Goal: Task Accomplishment & Management: Manage account settings

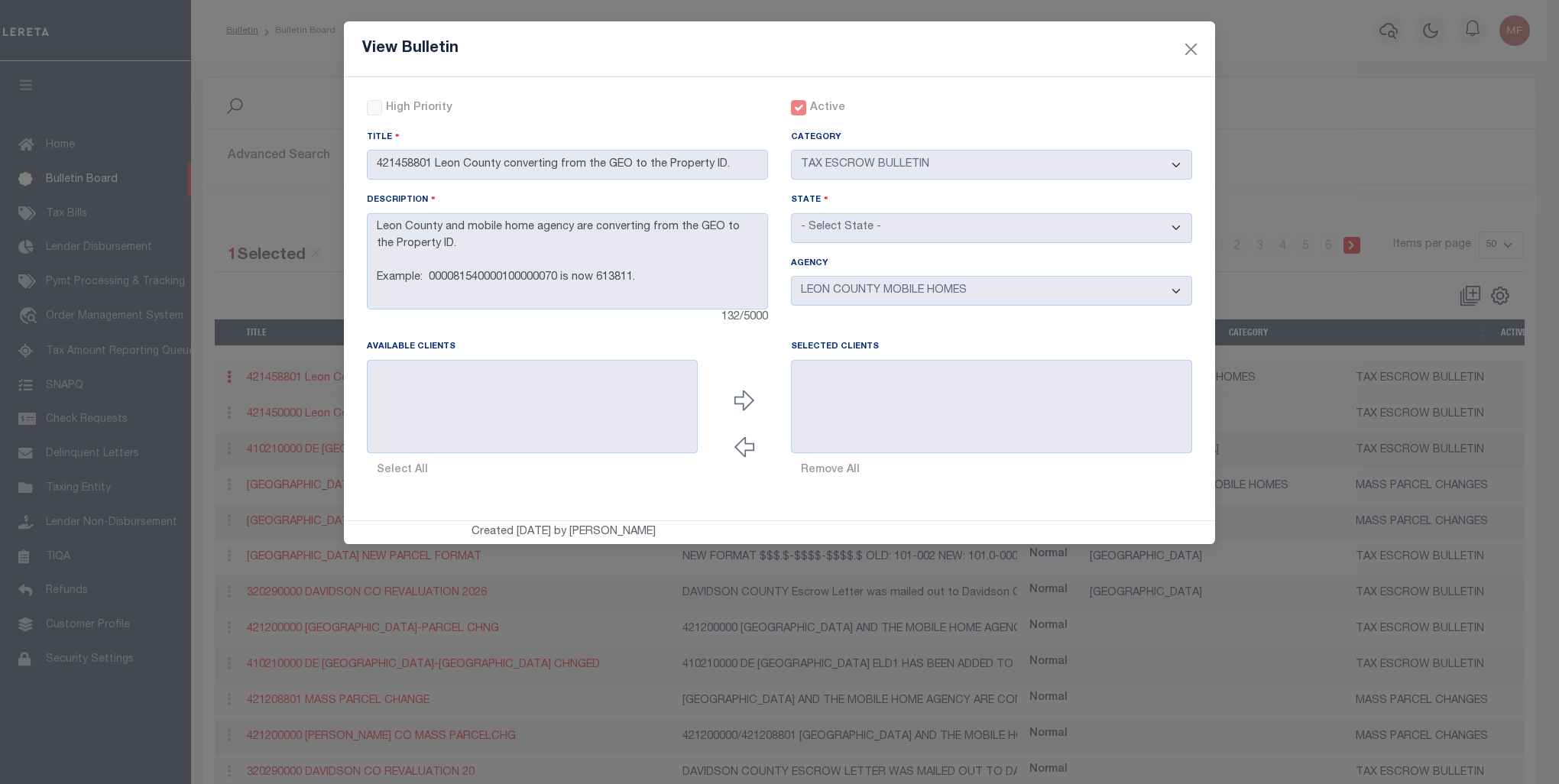
select select "50"
select select "20"
select select "[GEOGRAPHIC_DATA]"
select select "7803025294"
click at [1196, 41] on button "Close" at bounding box center [1192, 49] width 20 height 20
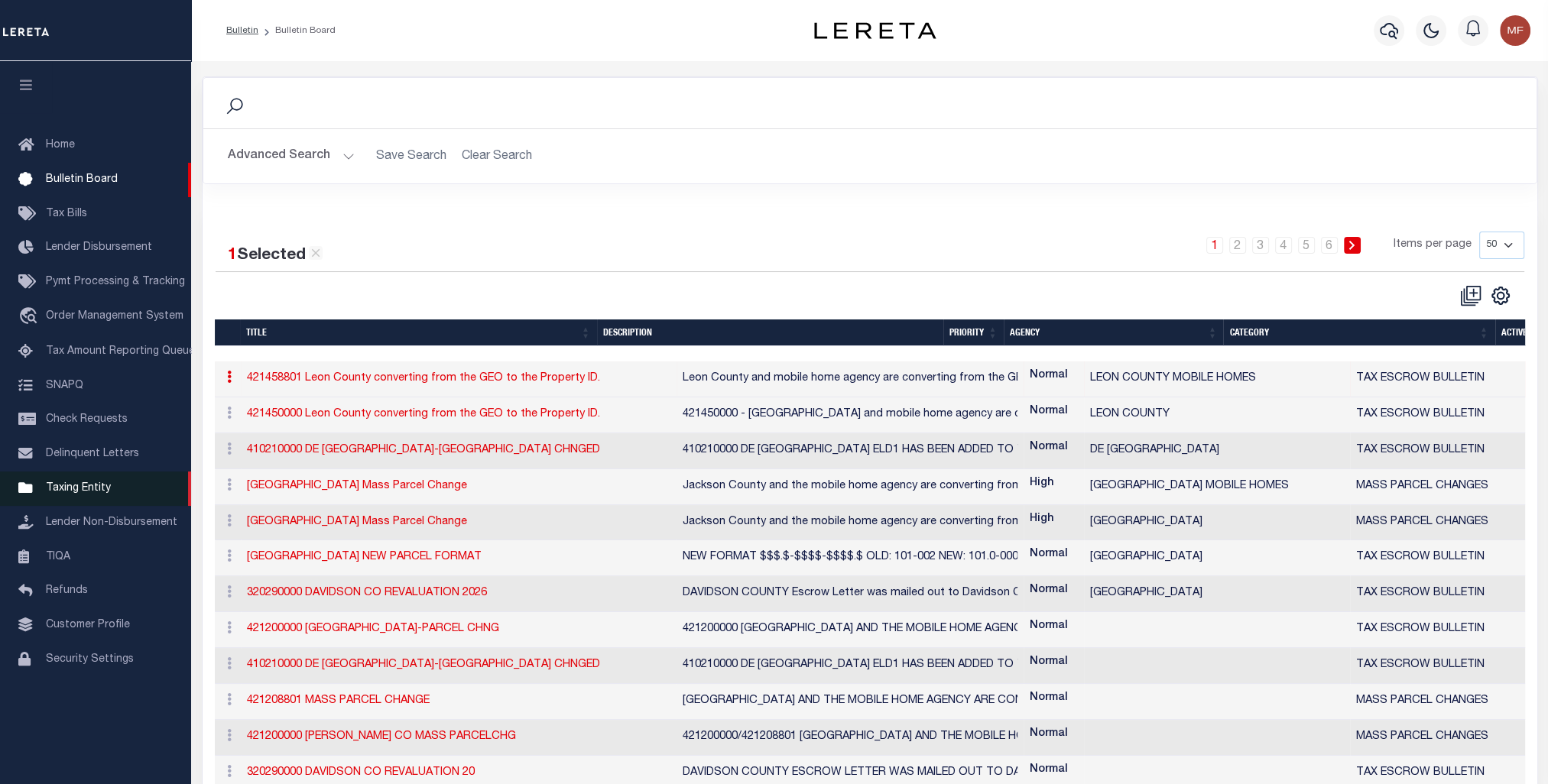
click at [68, 494] on span "Taxing Entity" at bounding box center [78, 488] width 65 height 11
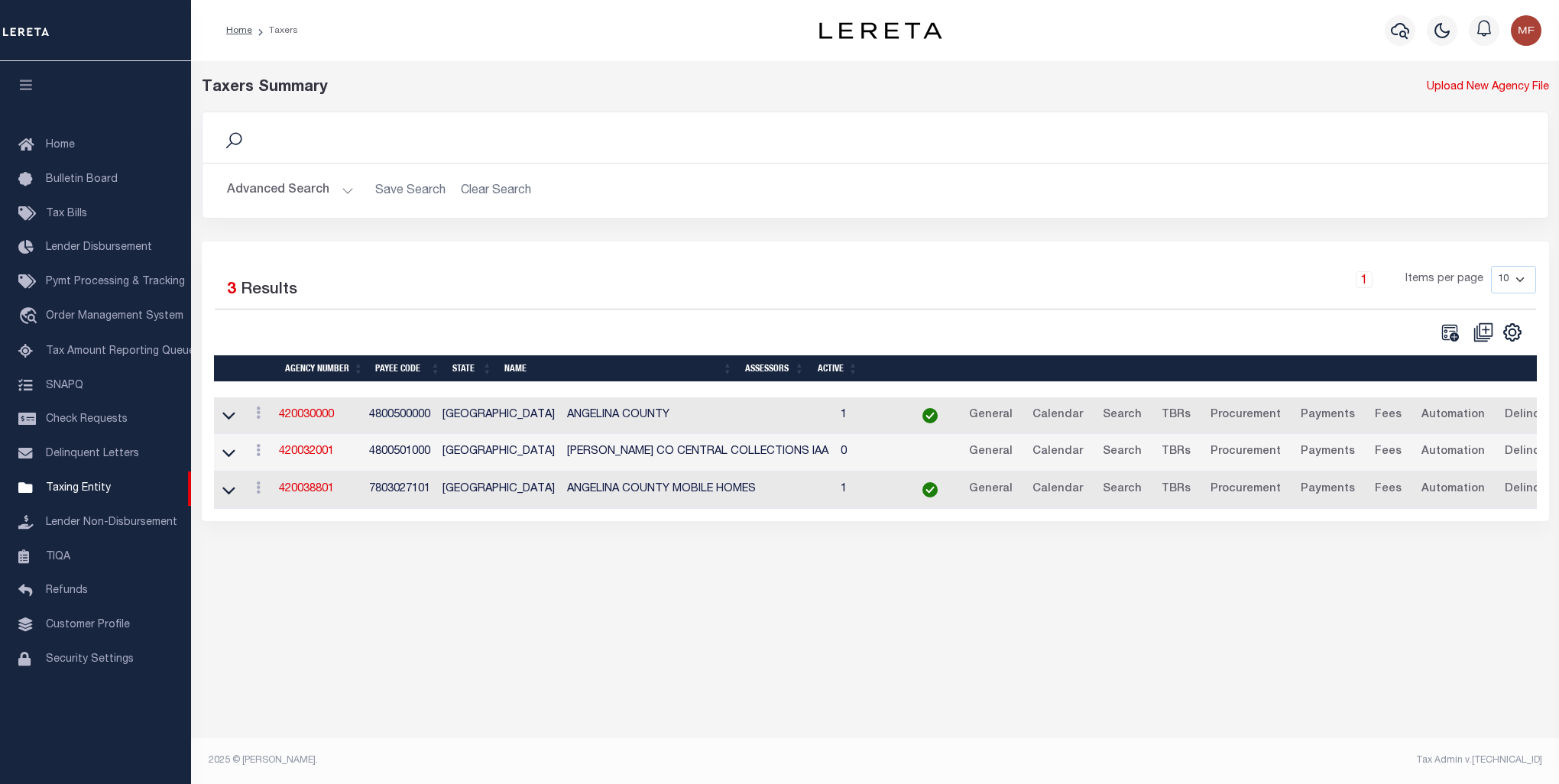
click at [272, 185] on button "Advanced Search" at bounding box center [290, 191] width 127 height 30
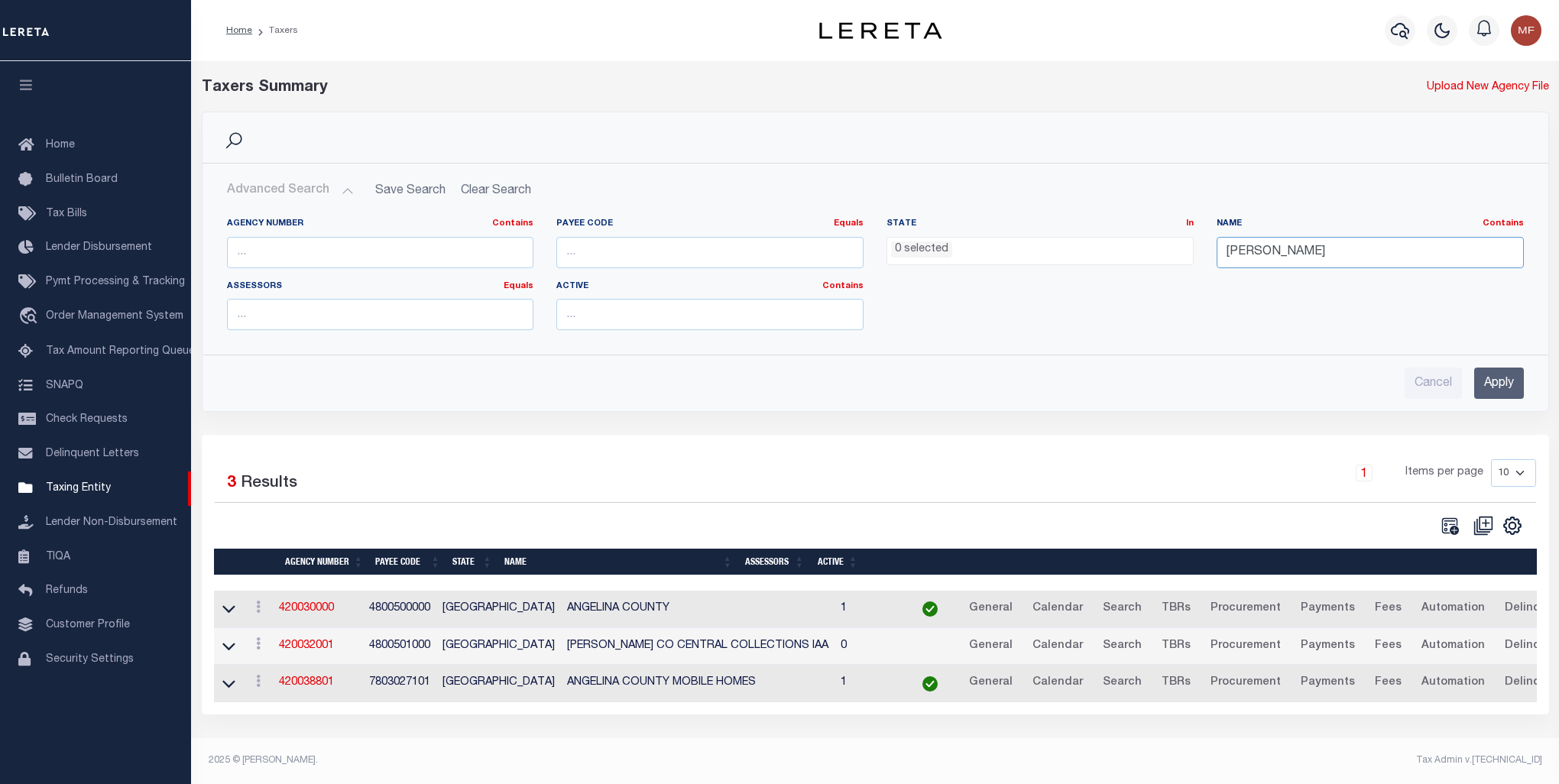
drag, startPoint x: 1284, startPoint y: 248, endPoint x: 1114, endPoint y: 250, distance: 170.0
click at [1114, 250] on div "Agency Number Contains Contains Is Payee Code Equals Equals Is Not Equal To Is …" at bounding box center [876, 280] width 1320 height 125
type input "ERATH"
click at [1499, 387] on input "Apply" at bounding box center [1500, 383] width 50 height 32
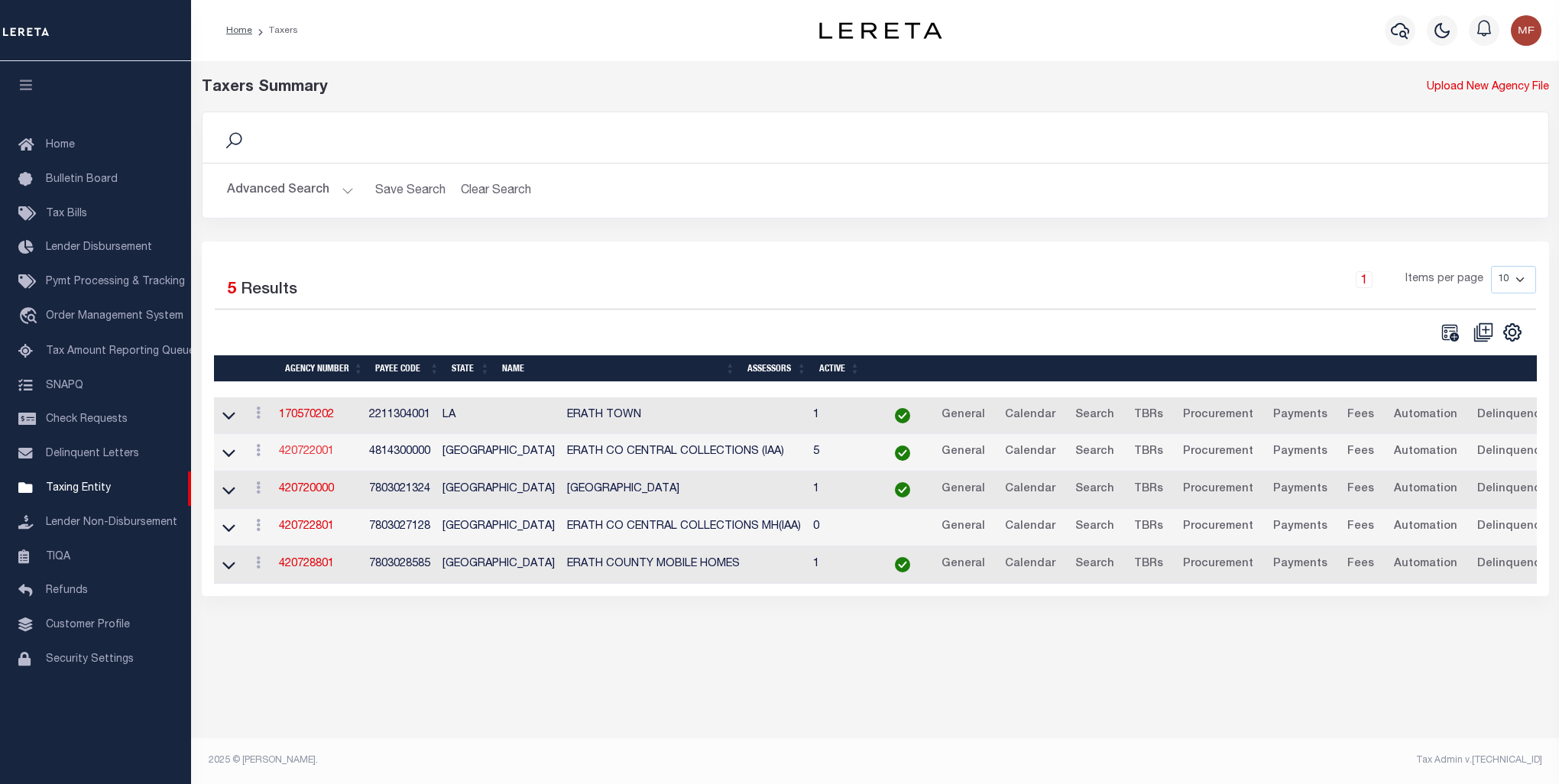
click at [306, 456] on link "420722001" at bounding box center [307, 452] width 55 height 11
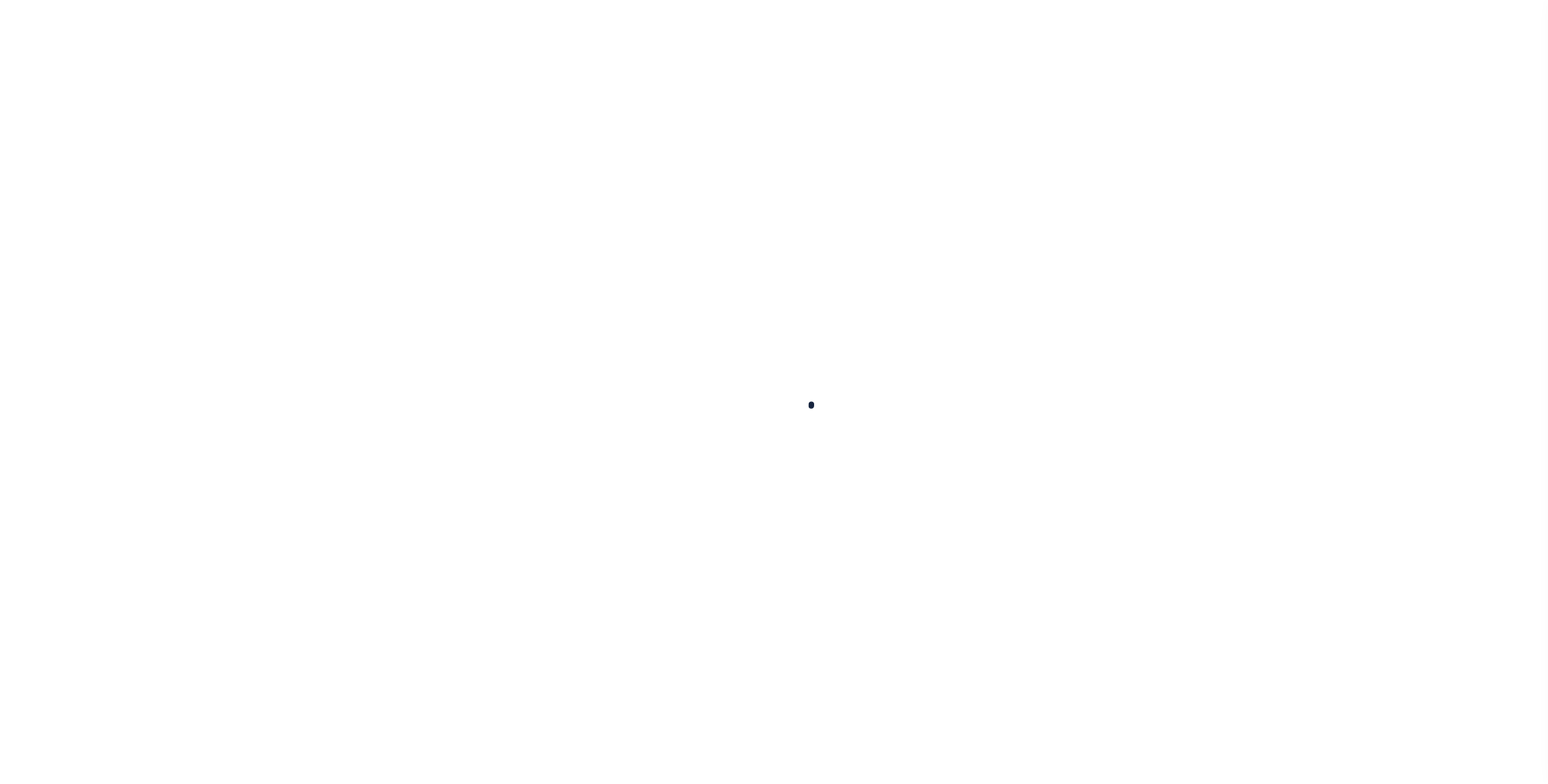
select select
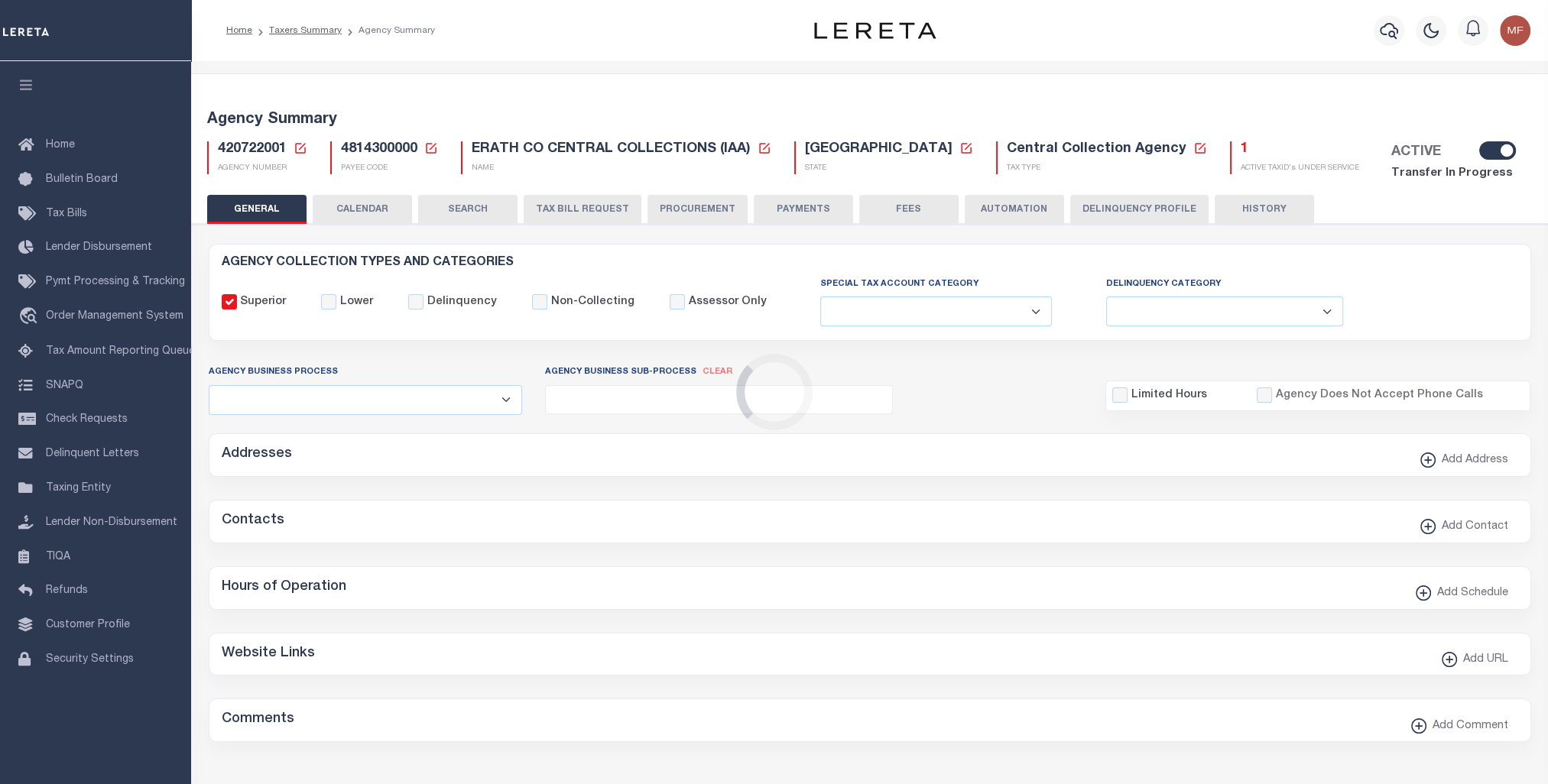
checkbox input "false"
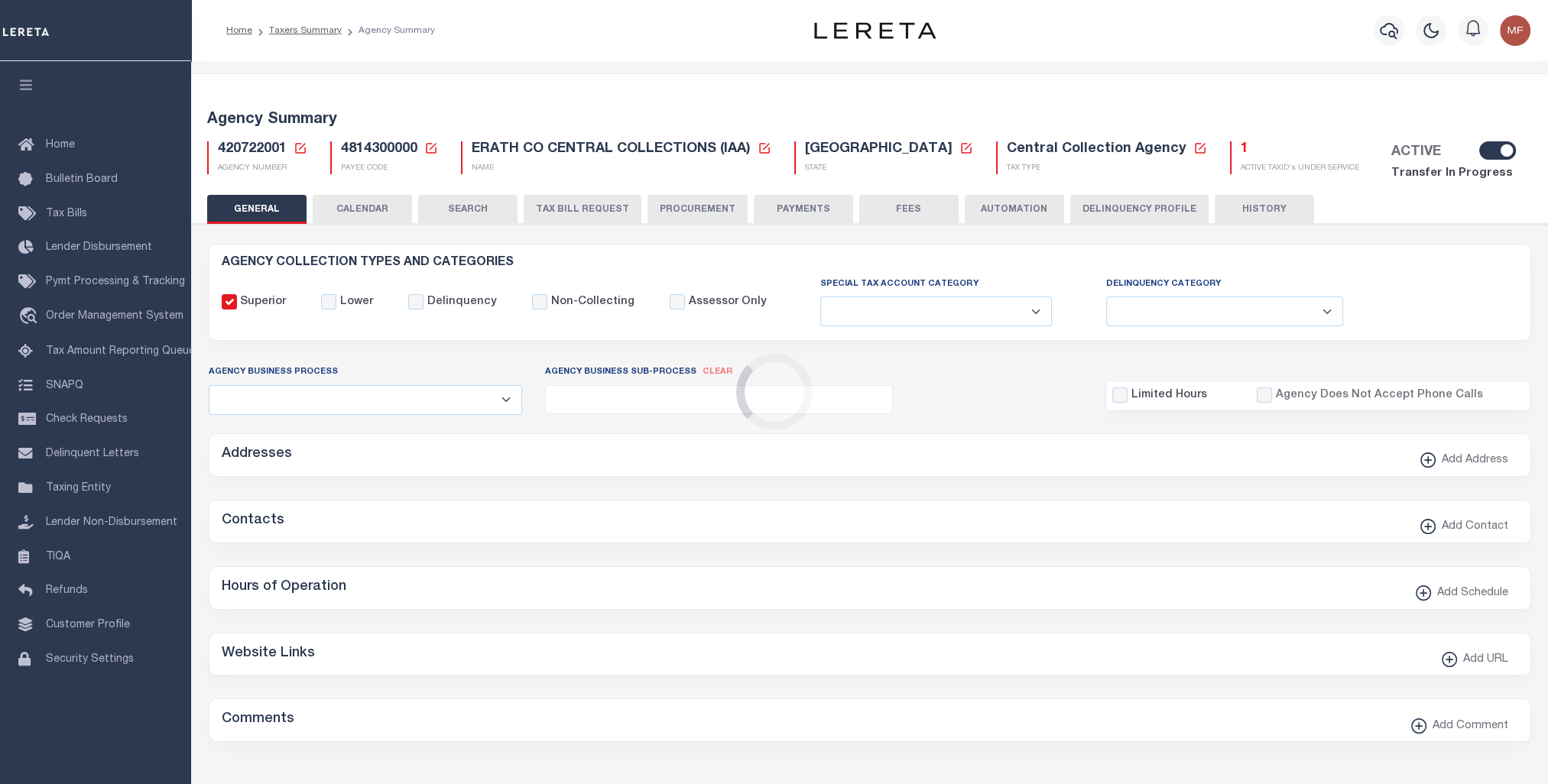
type input "4814300000"
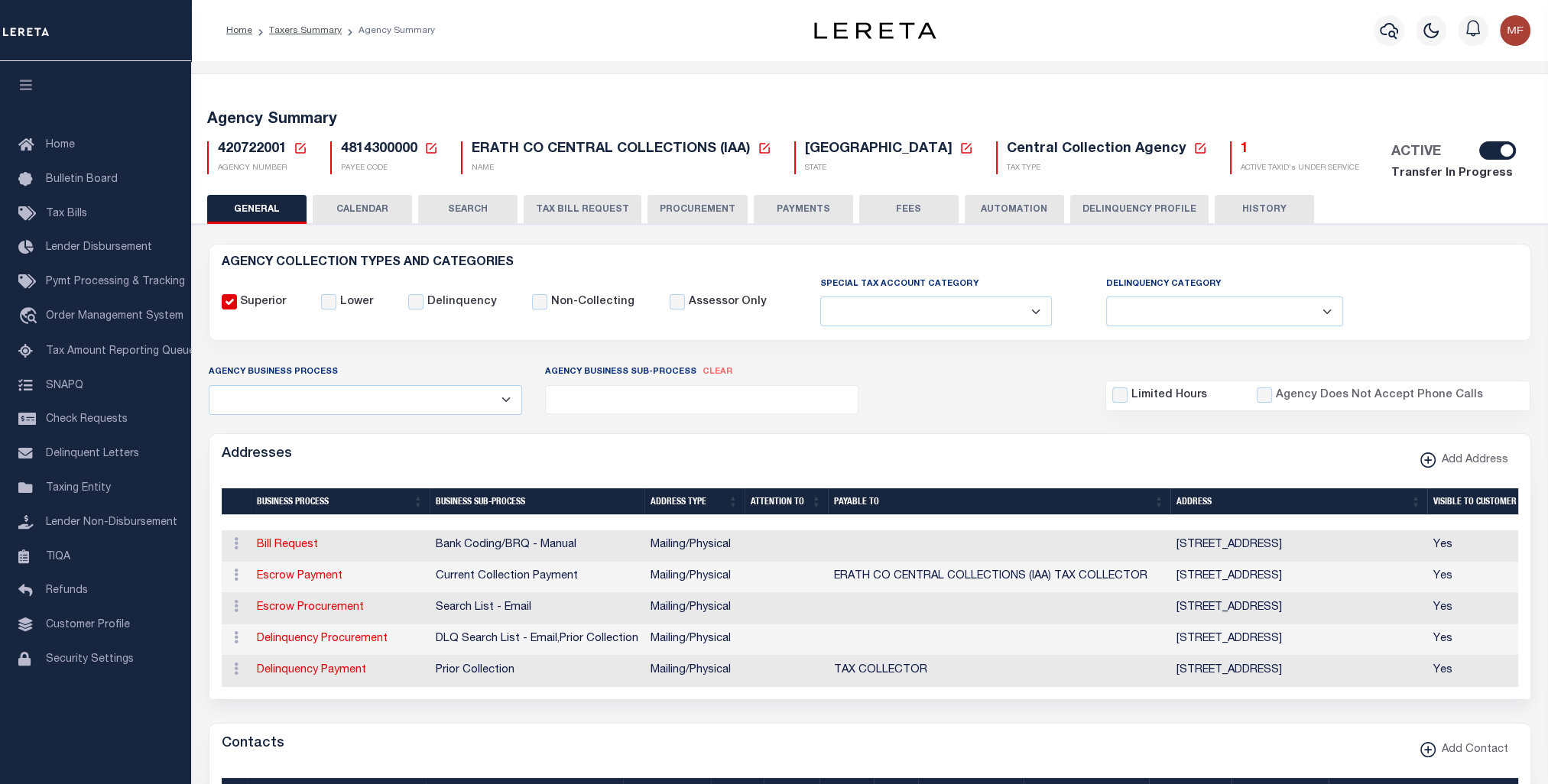
click at [1137, 132] on div "420722001 Agency Number Edit Cancel Ok" at bounding box center [870, 156] width 1348 height 53
click at [1230, 151] on div "1 ACTIVE TAXID's UNDER SERVICE" at bounding box center [1294, 157] width 129 height 32
click at [1241, 147] on h5 "1" at bounding box center [1300, 150] width 118 height 17
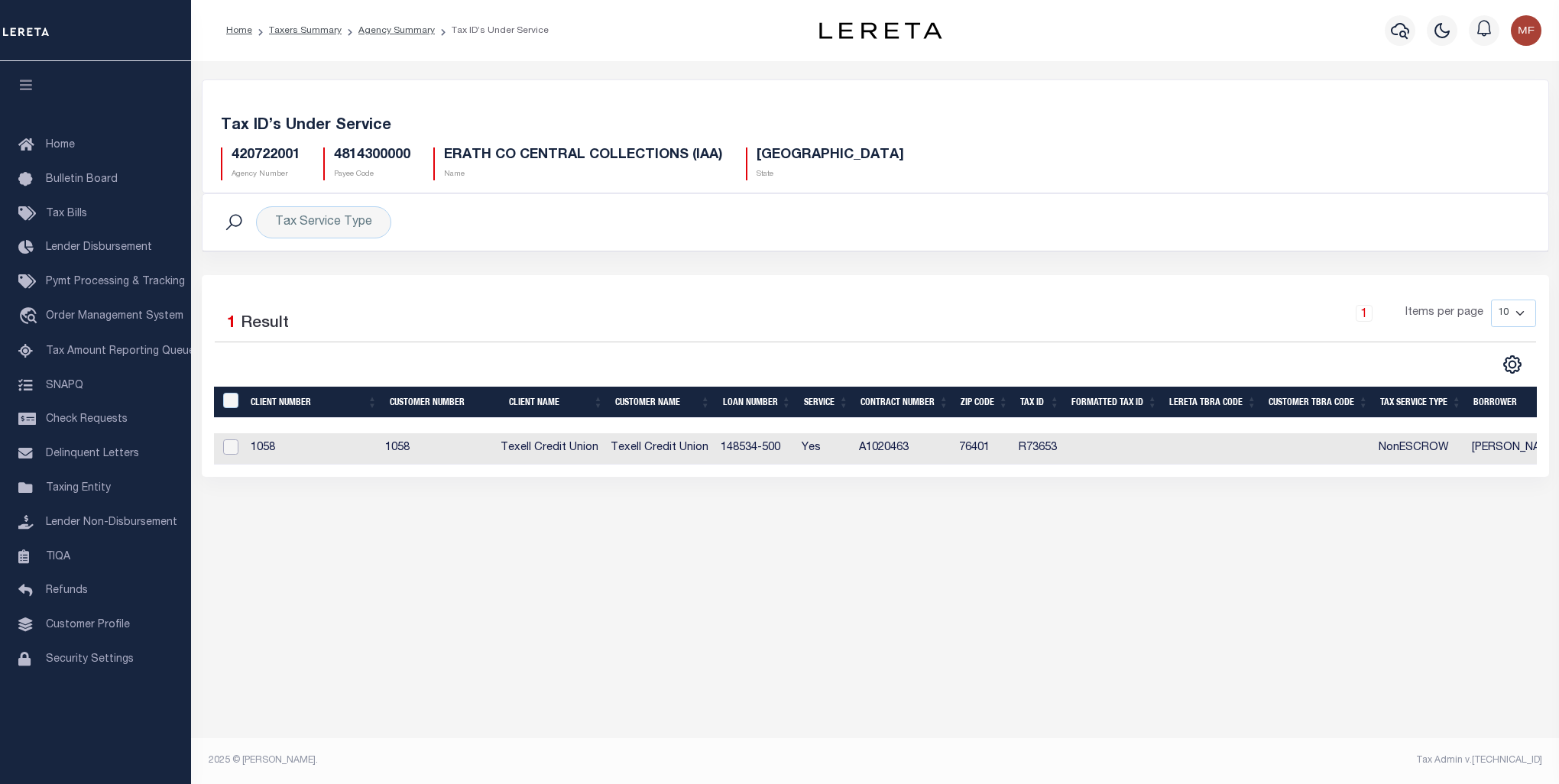
click at [232, 446] on input "checkbox" at bounding box center [231, 447] width 15 height 15
checkbox input "true"
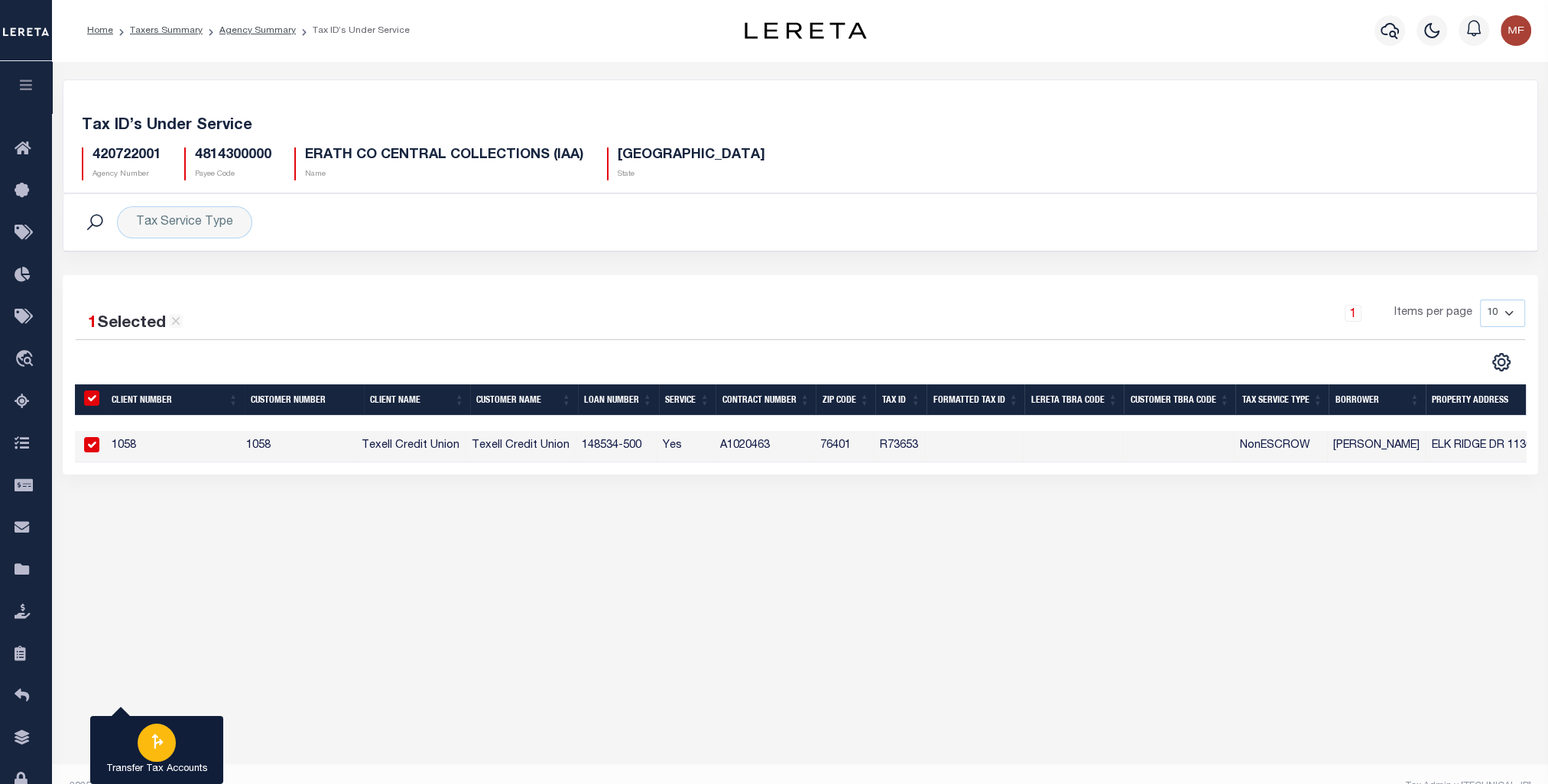
click at [144, 744] on div "button" at bounding box center [157, 743] width 38 height 38
type input "420722001"
checkbox input "false"
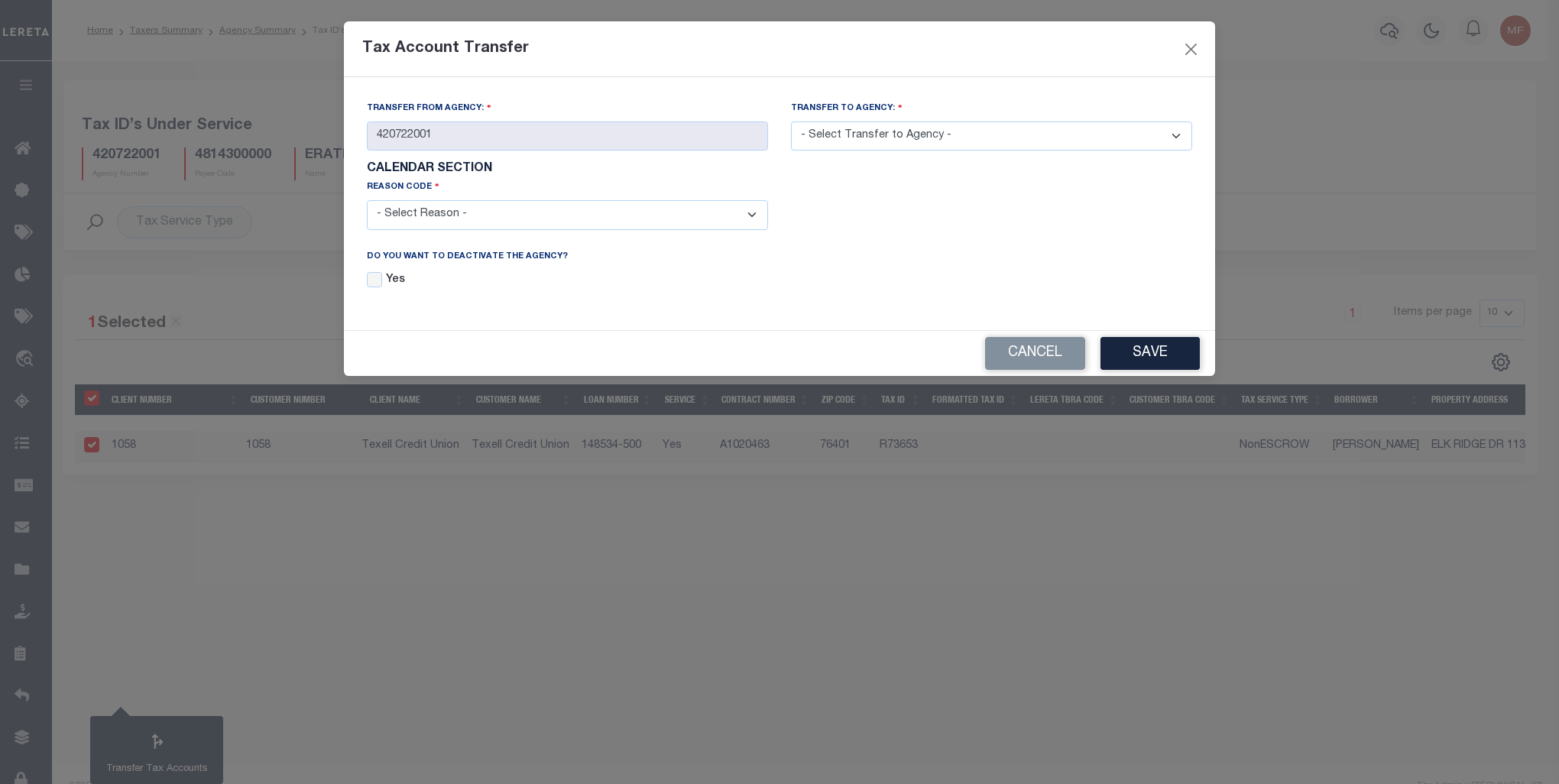
click at [750, 217] on select "- Select Reason - 099 - Other (Provide additional detail) ACT - Agency Changed …" at bounding box center [567, 215] width 402 height 30
select select "099"
click at [367, 202] on select "- Select Reason - 099 - Other (Provide additional detail) ACT - Agency Changed …" at bounding box center [567, 215] width 402 height 30
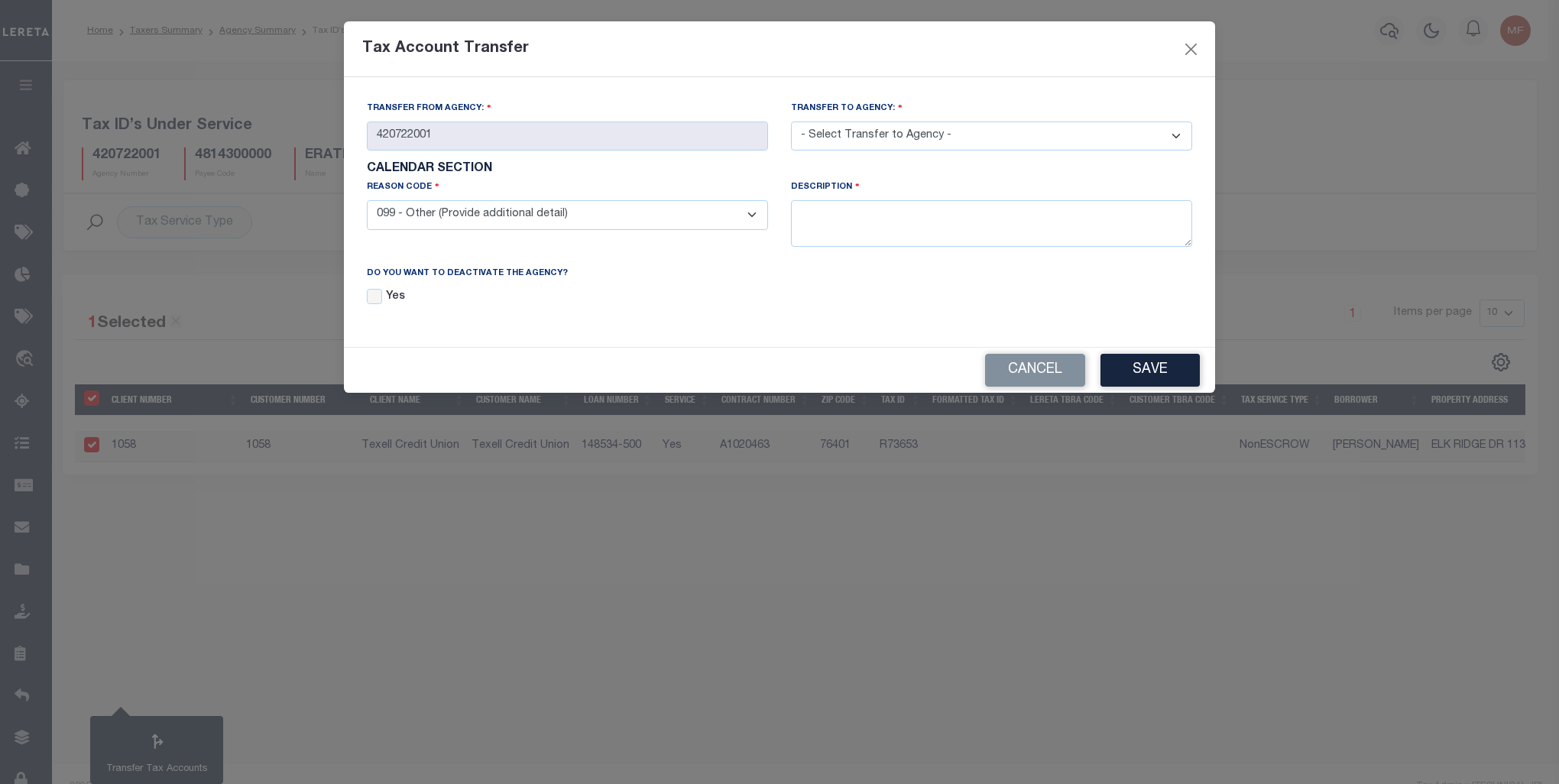
click at [1172, 135] on select "- Select Transfer to Agency - 420180000 420252001 420300000 420470000 420478801…" at bounding box center [992, 137] width 402 height 30
select select "420720000"
click at [791, 122] on select "- Select Transfer to Agency - 420180000 420252001 420300000 420470000 420478801…" at bounding box center [992, 137] width 402 height 30
click at [898, 235] on textarea at bounding box center [992, 223] width 402 height 47
type textarea "Agency is IAA. Transferring to collecting agency."
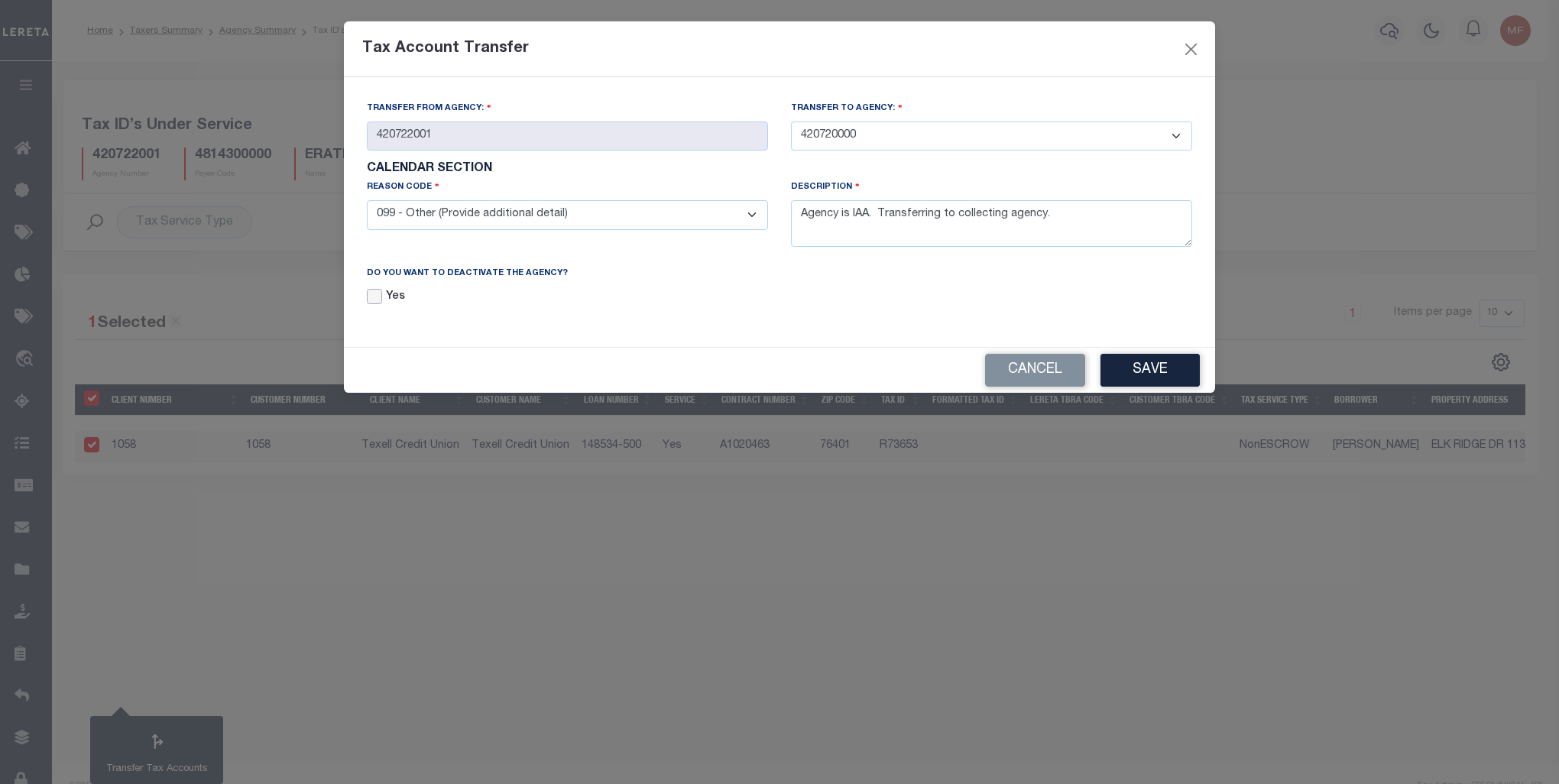
click at [377, 297] on input "Yes" at bounding box center [374, 297] width 15 height 15
checkbox input "true"
click at [1143, 361] on button "Save" at bounding box center [1150, 370] width 99 height 32
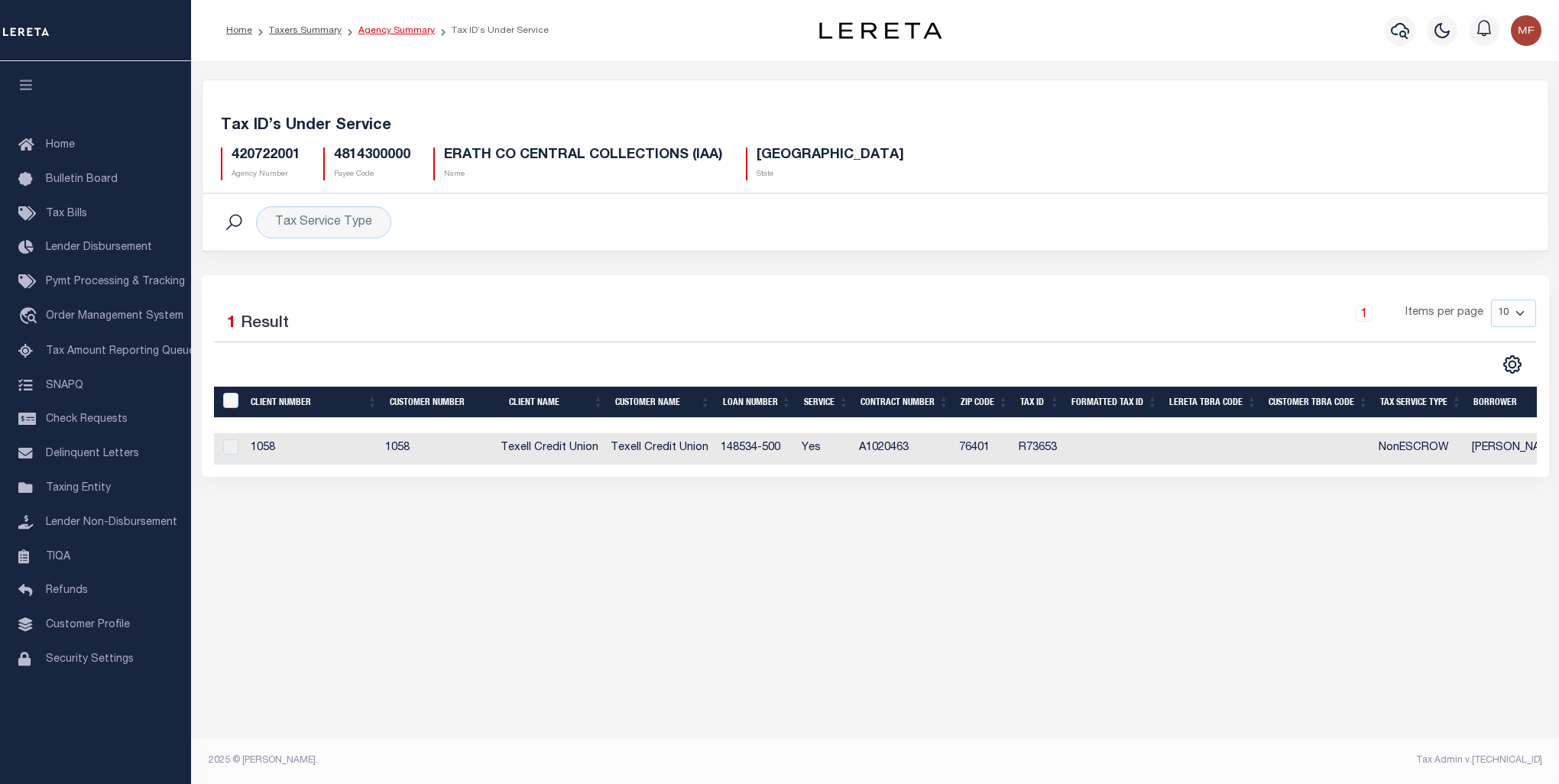
click at [398, 27] on link "Agency Summary" at bounding box center [397, 30] width 77 height 9
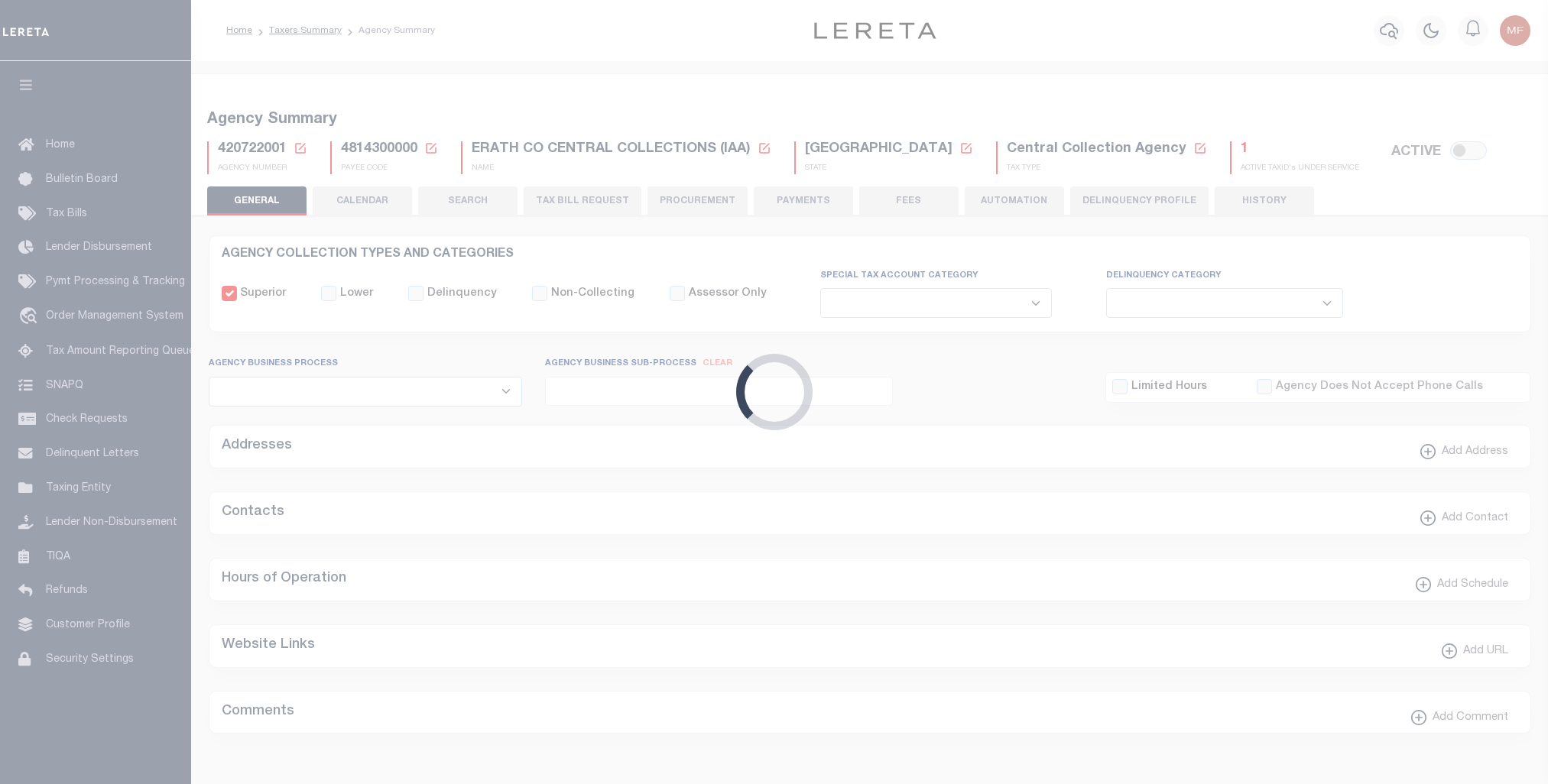
select select
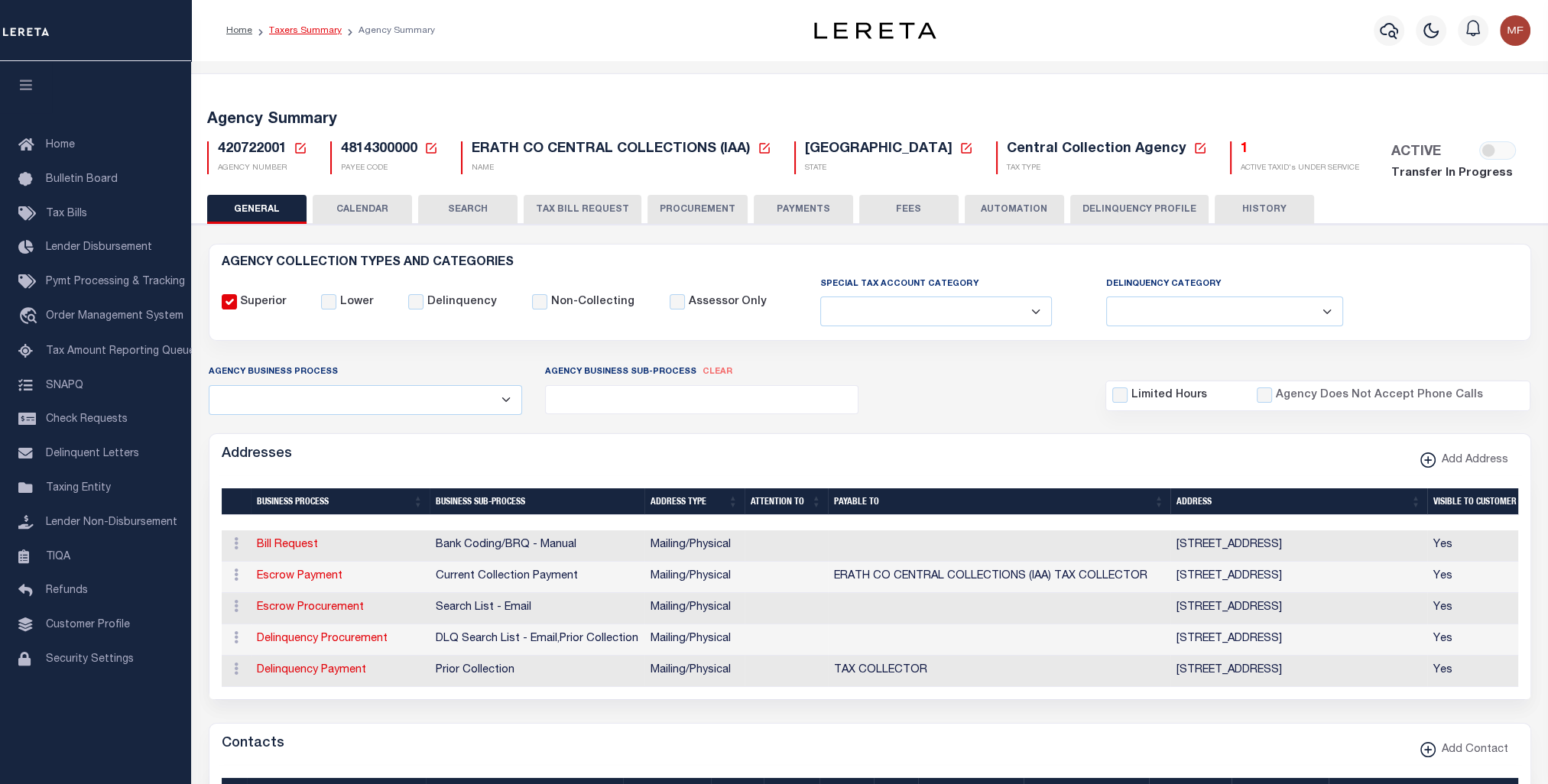
click at [324, 32] on link "Taxers Summary" at bounding box center [305, 30] width 72 height 9
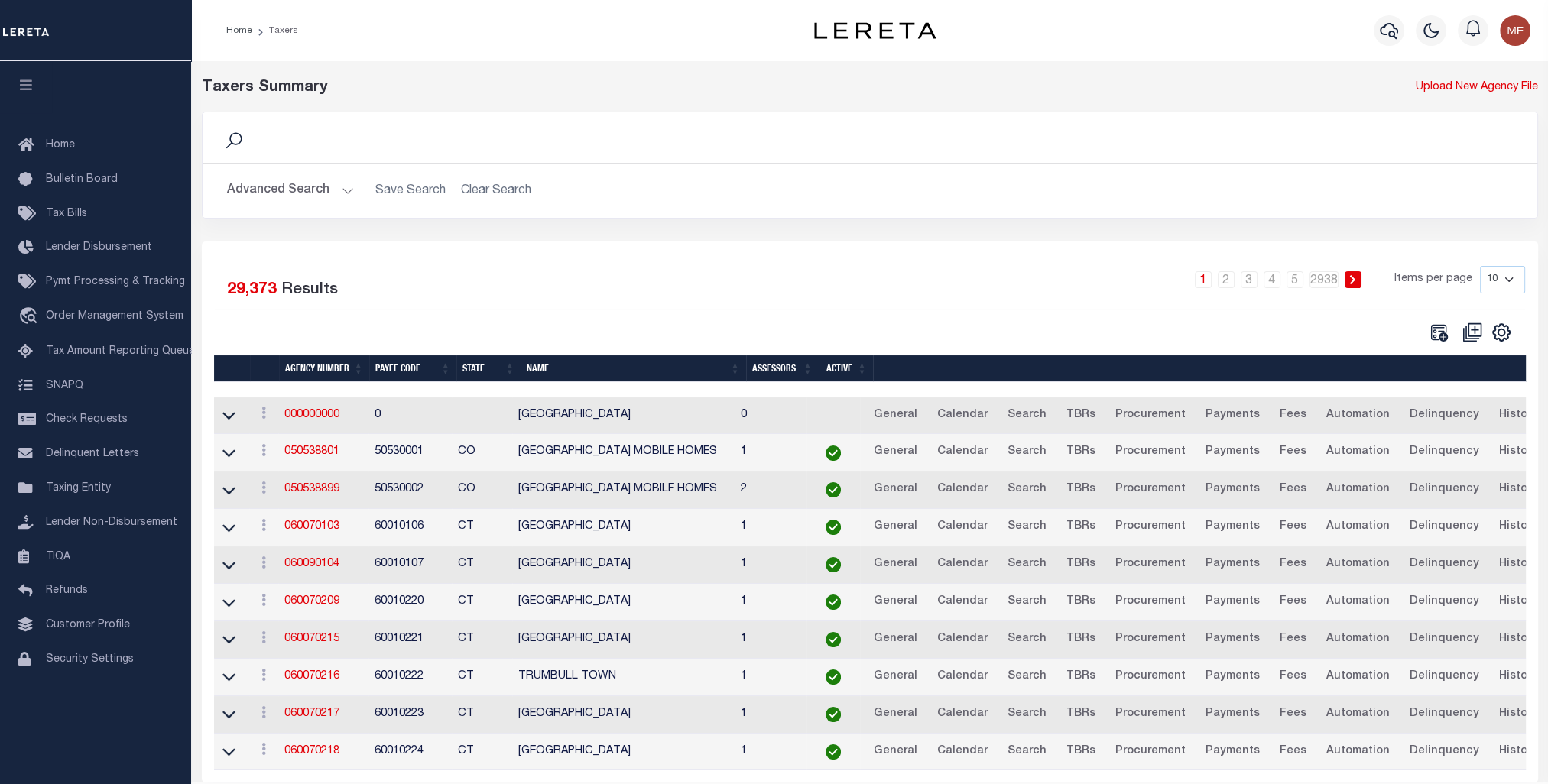
click at [300, 194] on button "Advanced Search" at bounding box center [290, 191] width 127 height 30
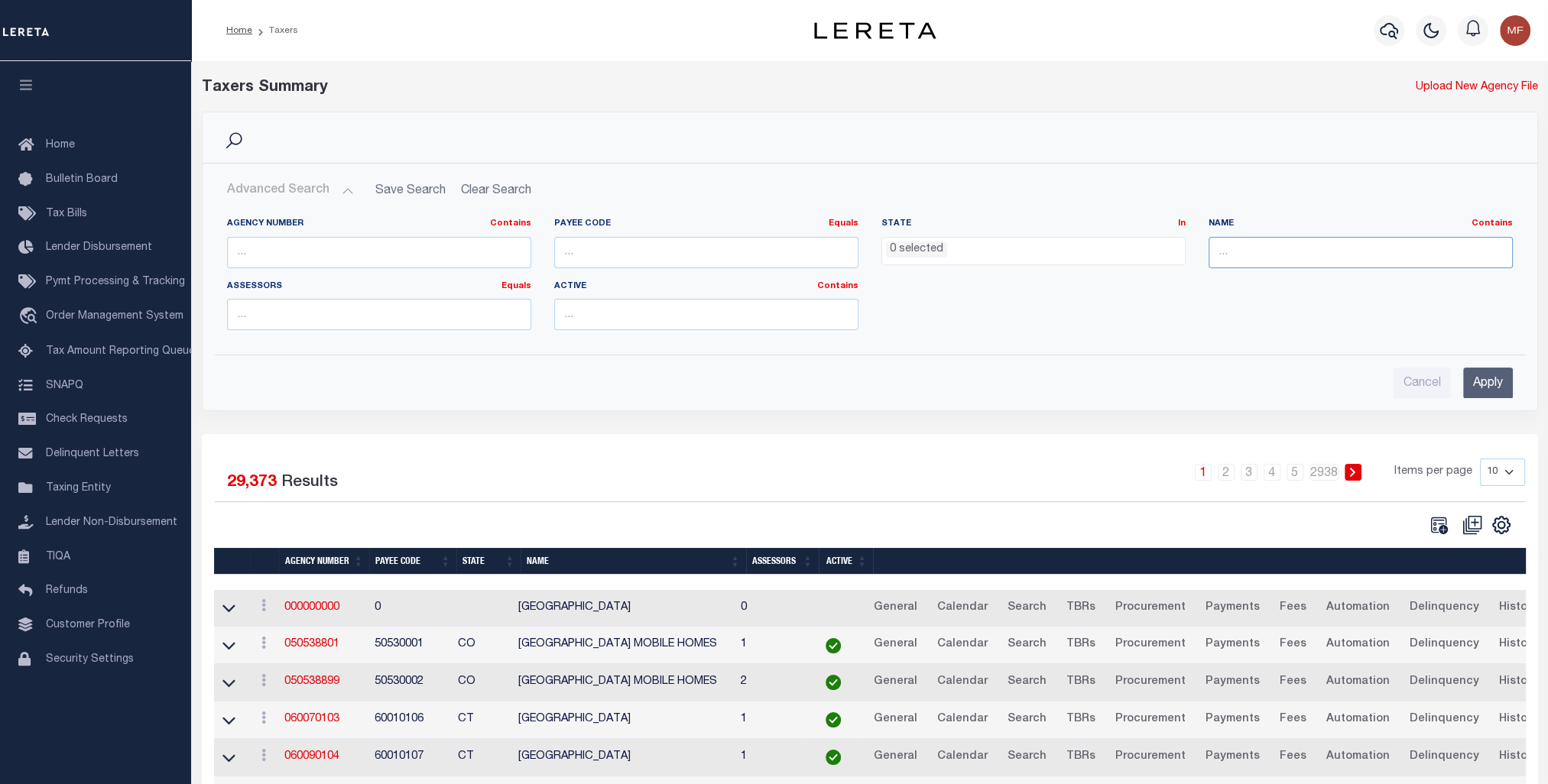
click at [1260, 252] on input "text" at bounding box center [1360, 252] width 304 height 32
type input "ERATH"
click at [1486, 379] on input "Apply" at bounding box center [1488, 383] width 50 height 32
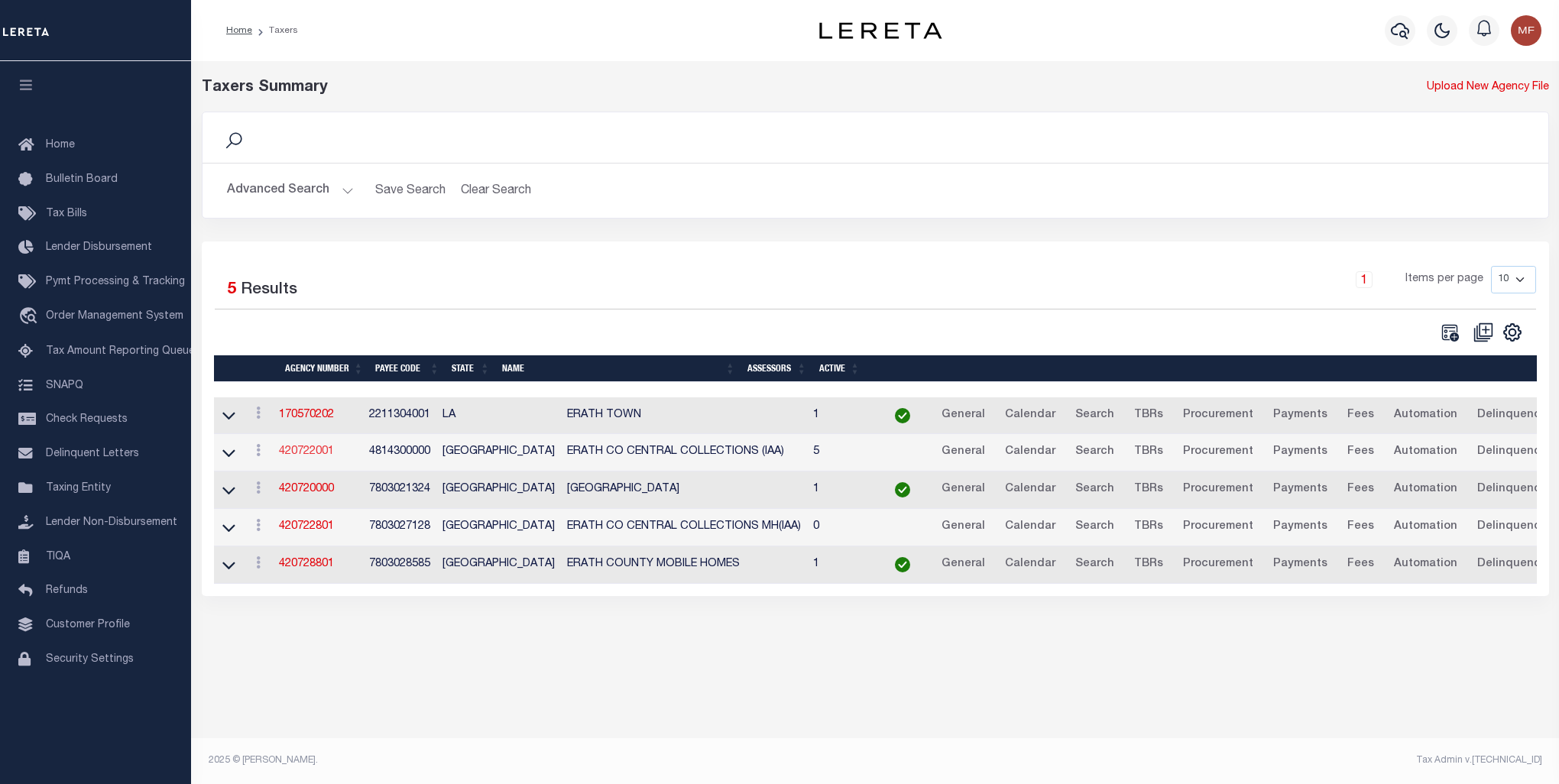
click at [307, 448] on link "420722001" at bounding box center [307, 452] width 55 height 11
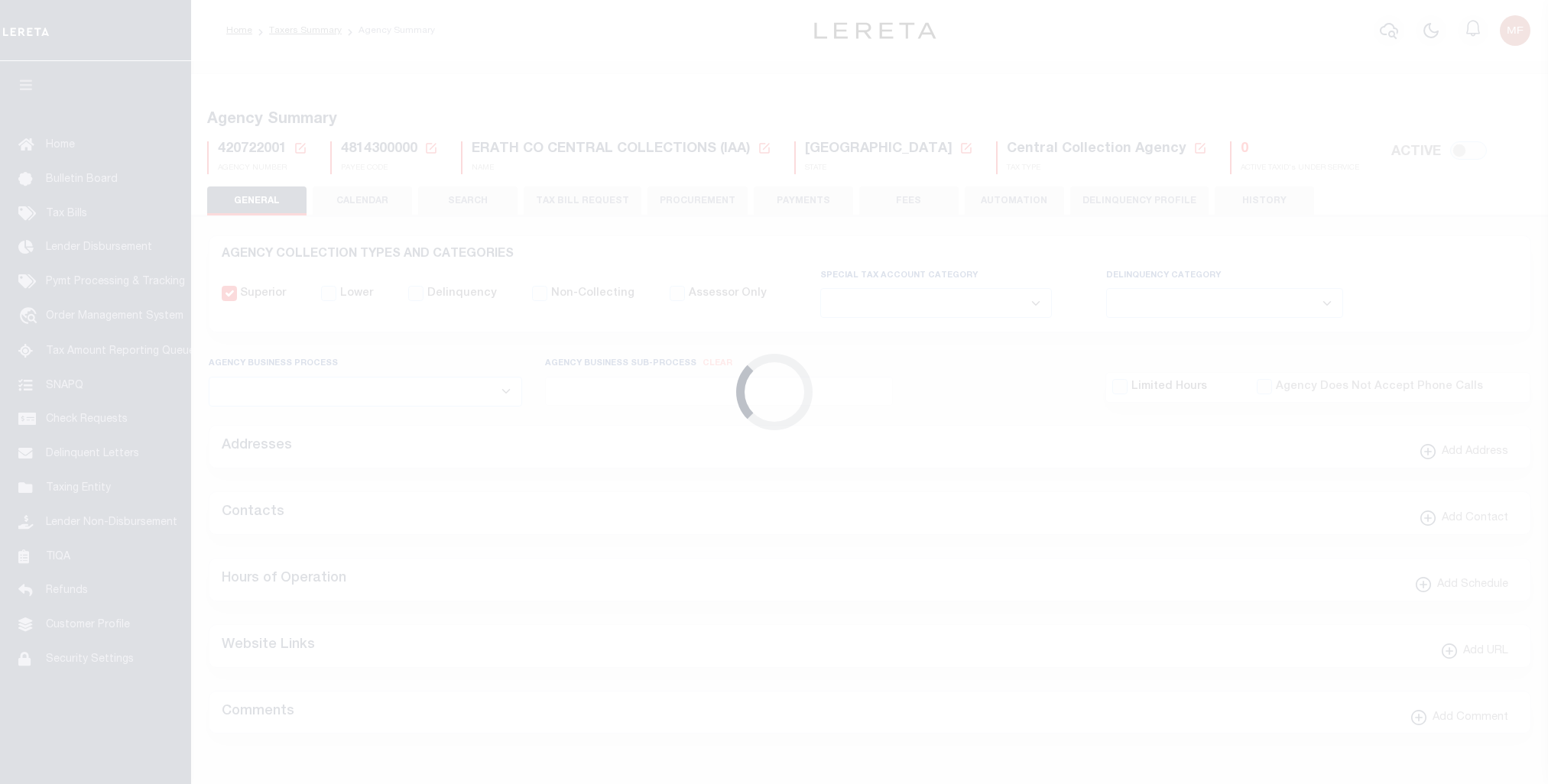
select select
